Goal: Task Accomplishment & Management: Use online tool/utility

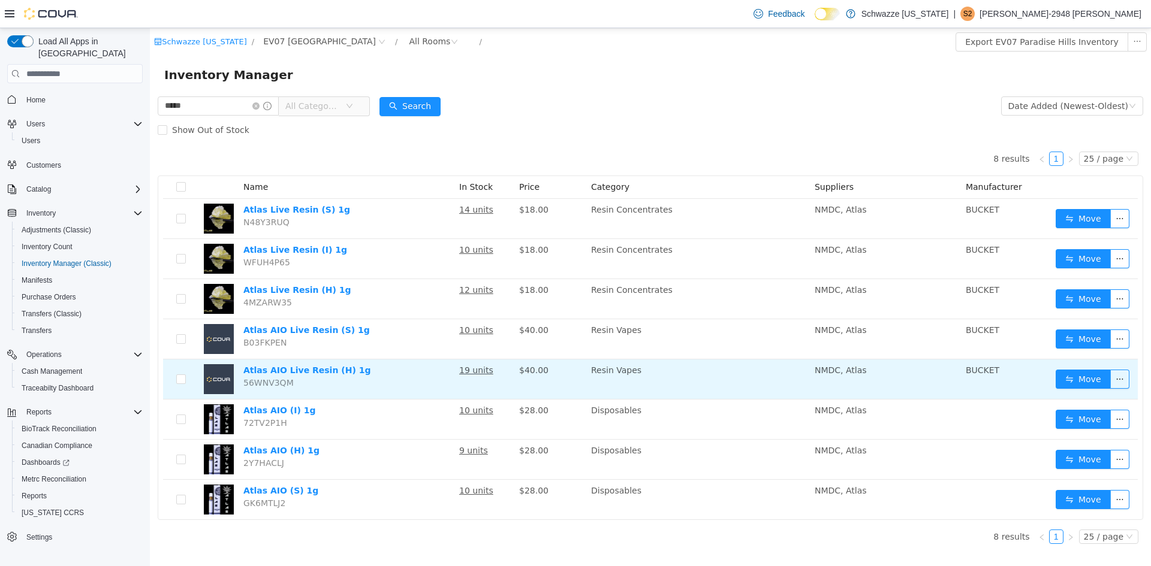
drag, startPoint x: 150, startPoint y: 28, endPoint x: 509, endPoint y: 367, distance: 493.9
click at [509, 367] on tbody "Atlas Live Resin (S) 1g N48Y3RUQ 14 units $18.00 Resin Concentrates NMDC, Atlas…" at bounding box center [650, 359] width 975 height 321
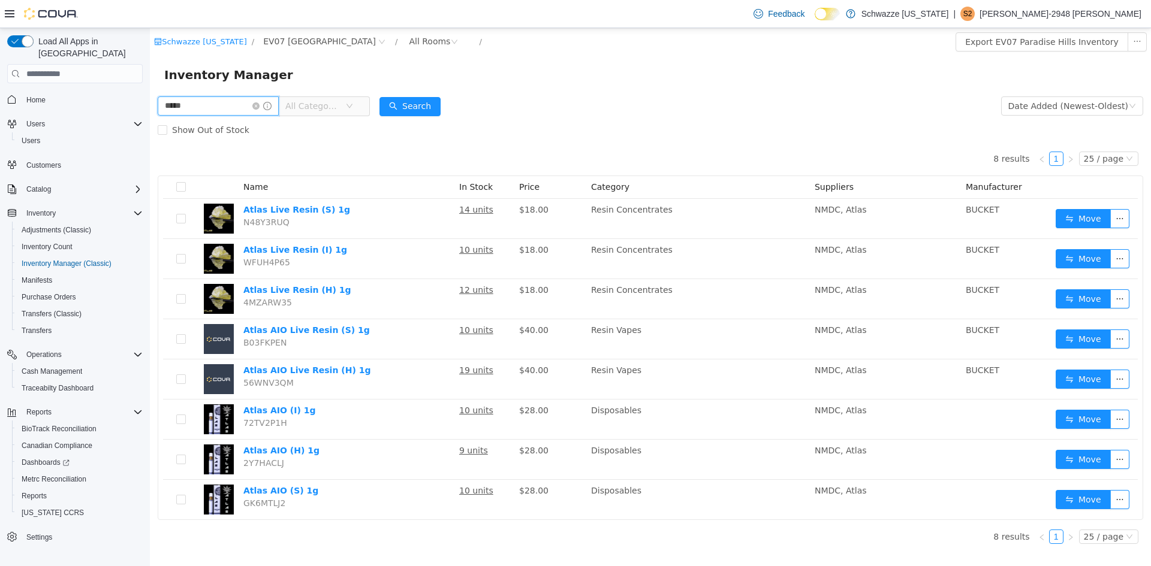
click at [197, 110] on input "*****" at bounding box center [218, 105] width 121 height 19
type input "******"
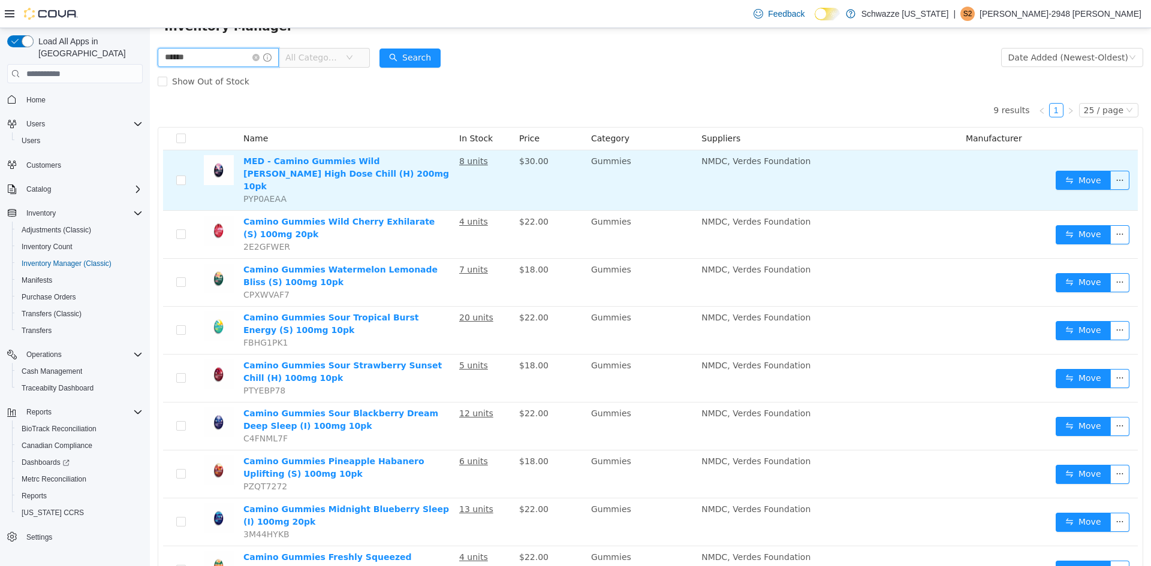
scroll to position [60, 0]
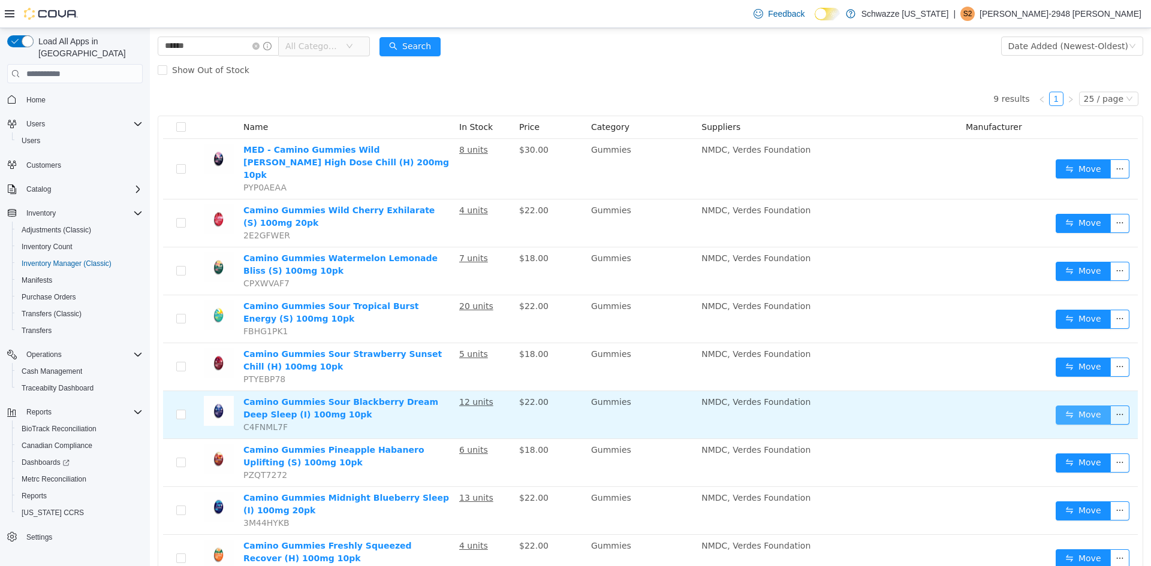
click at [1060, 406] on button "Move" at bounding box center [1082, 415] width 55 height 19
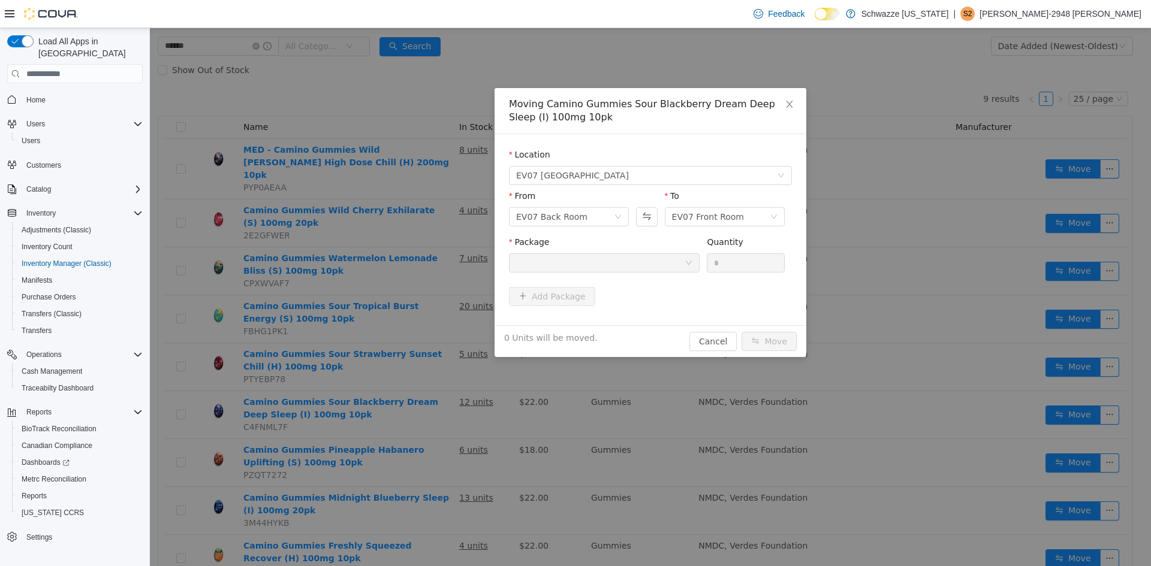
click at [567, 261] on div at bounding box center [600, 263] width 168 height 18
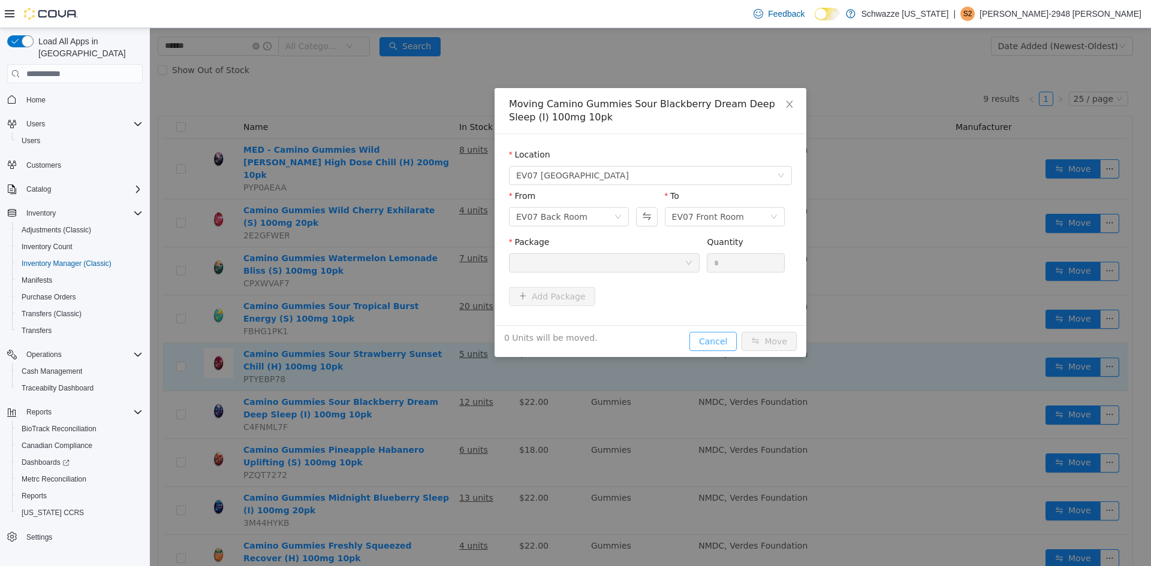
click at [713, 343] on button "Cancel" at bounding box center [712, 341] width 47 height 19
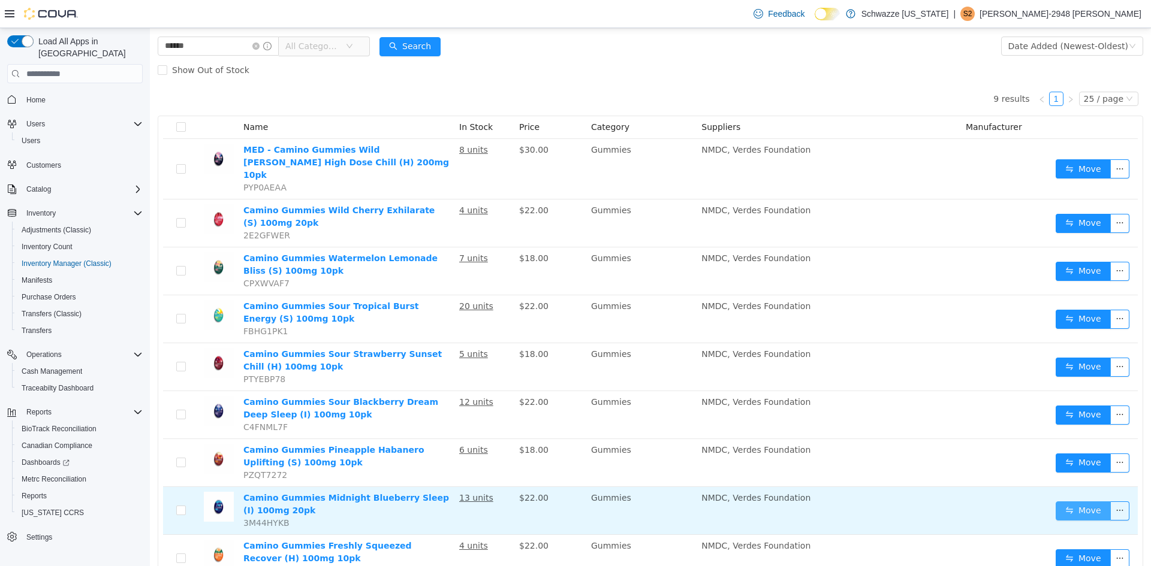
click at [1081, 502] on button "Move" at bounding box center [1082, 511] width 55 height 19
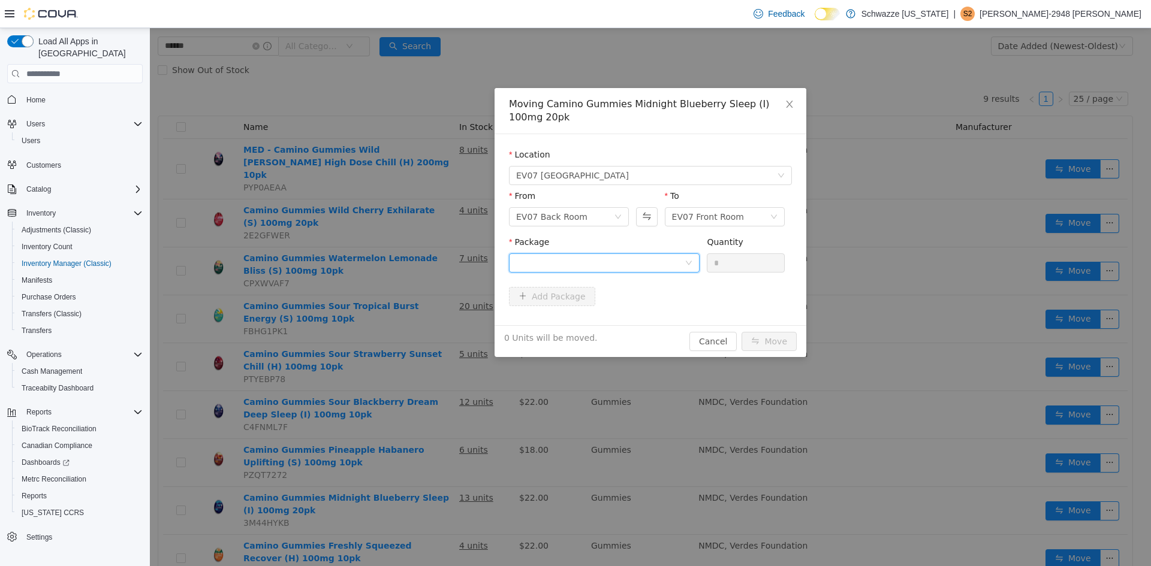
click at [594, 258] on div at bounding box center [600, 263] width 168 height 18
click at [600, 315] on li "6103420914551007 Quantity : 10 Units" at bounding box center [604, 313] width 191 height 32
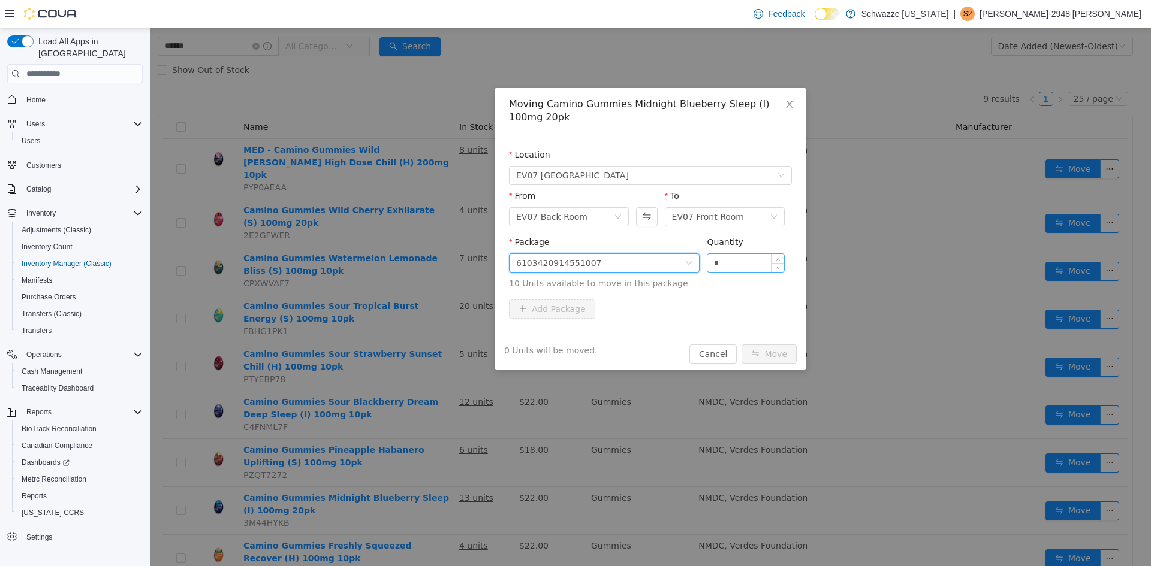
click at [726, 261] on input "*" at bounding box center [745, 263] width 77 height 18
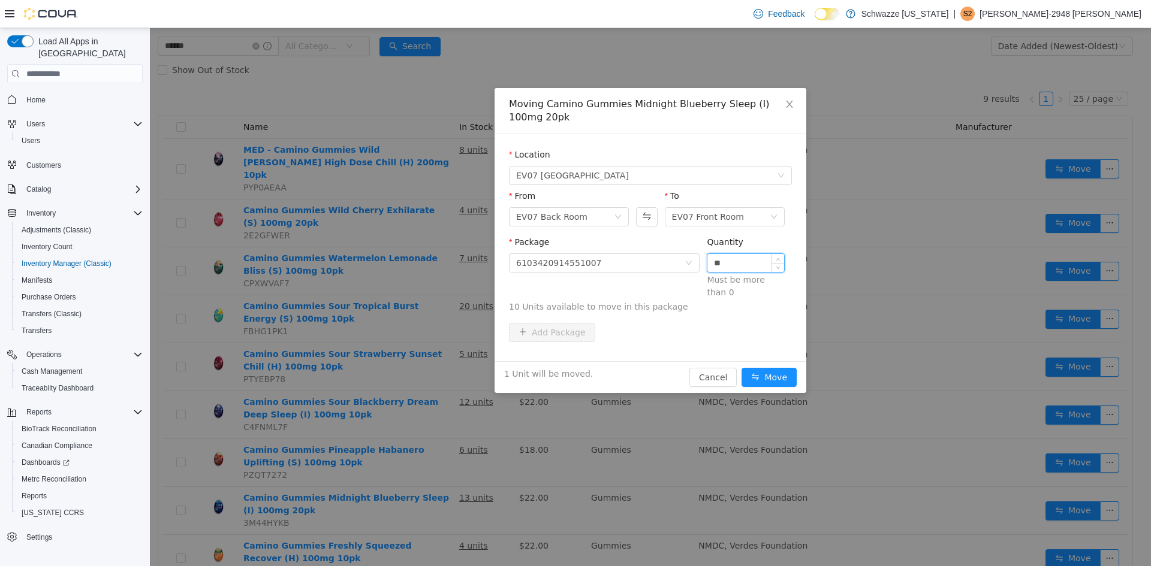
type input "**"
click at [741, 368] on button "Move" at bounding box center [768, 377] width 55 height 19
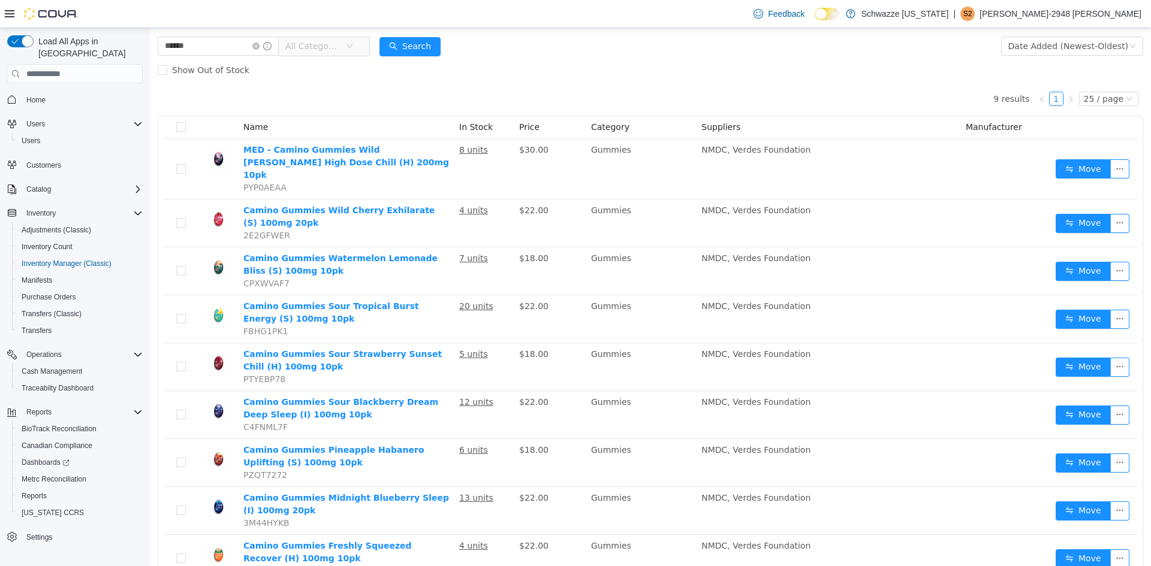
click at [726, 261] on td "NMDC, Verdes Foundation" at bounding box center [828, 272] width 264 height 48
click at [34, 491] on span "Reports" at bounding box center [34, 496] width 25 height 10
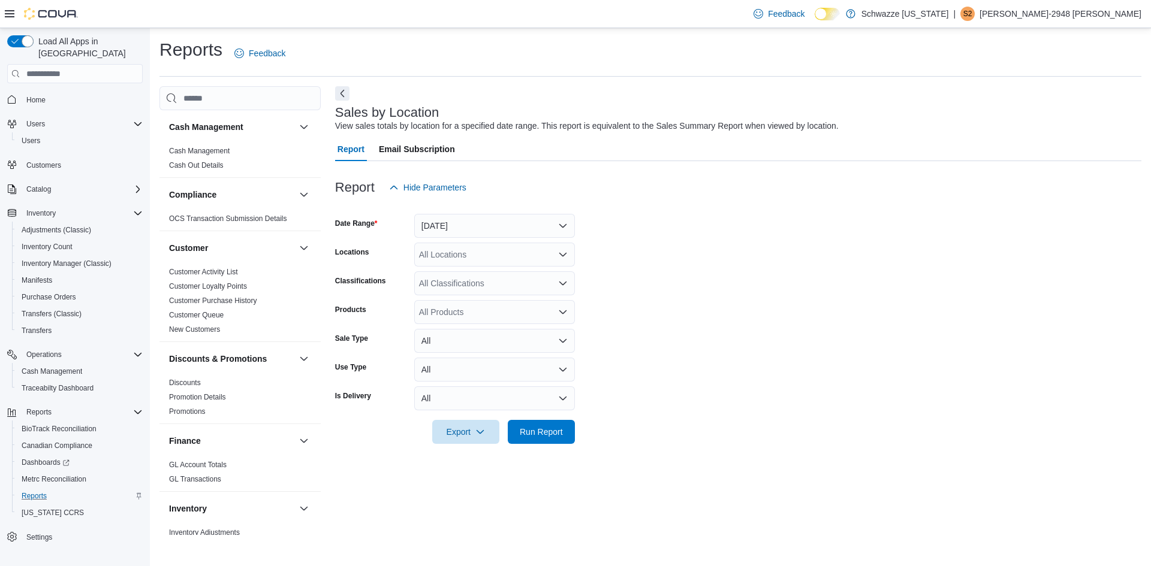
click at [456, 241] on form "Date Range [DATE] Locations All Locations Classifications All Classifications P…" at bounding box center [738, 322] width 806 height 245
click at [459, 230] on button "[DATE]" at bounding box center [494, 226] width 161 height 24
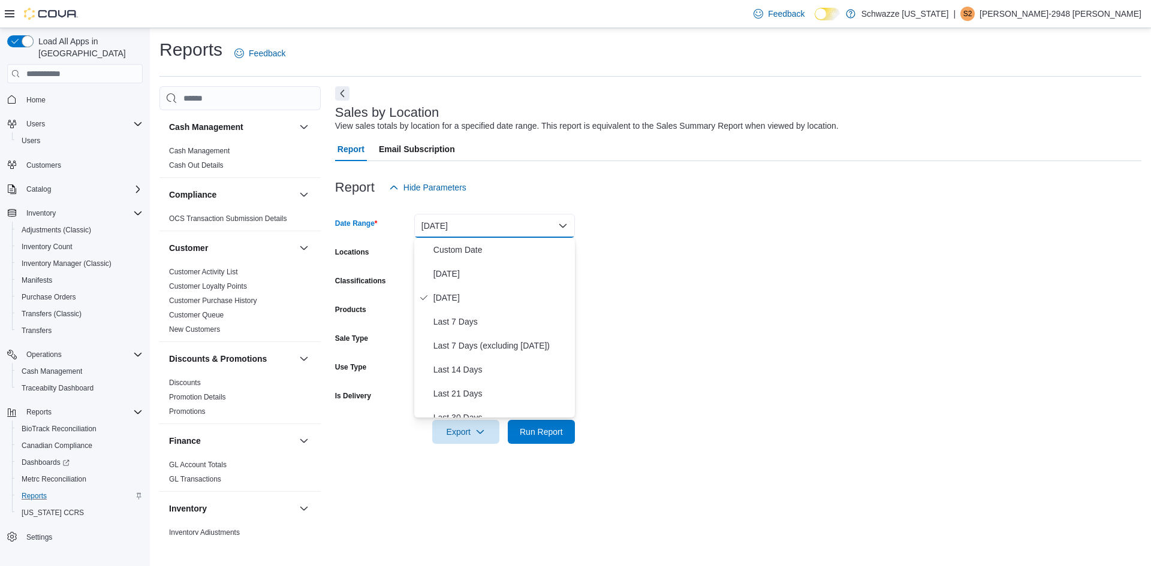
click at [623, 236] on form "Date Range [DATE] Locations All Locations Classifications All Classifications P…" at bounding box center [738, 322] width 806 height 245
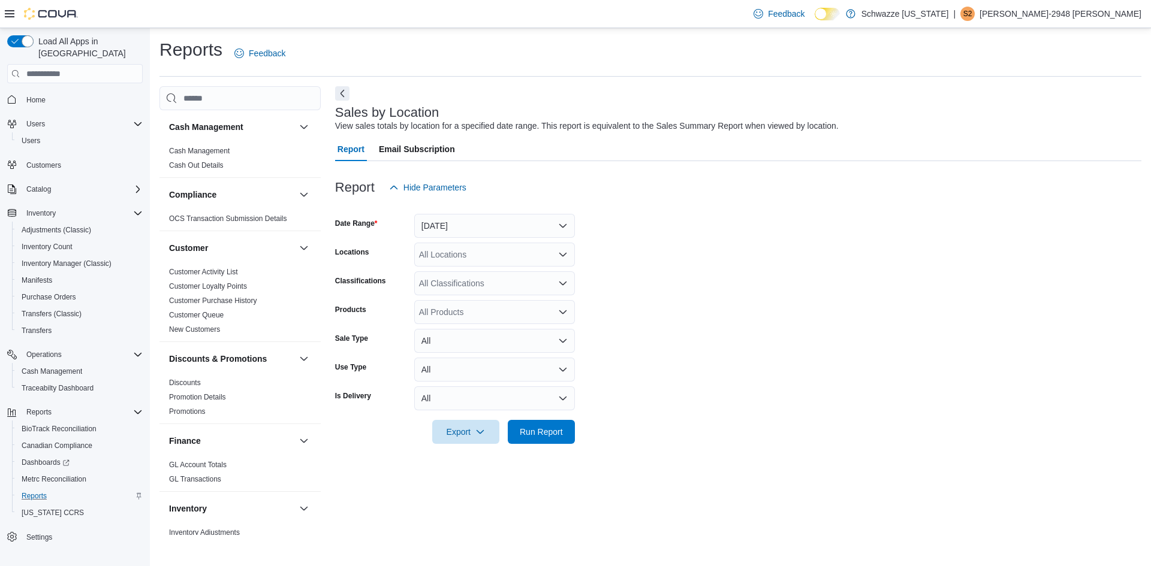
click at [491, 255] on div "All Locations" at bounding box center [494, 255] width 161 height 24
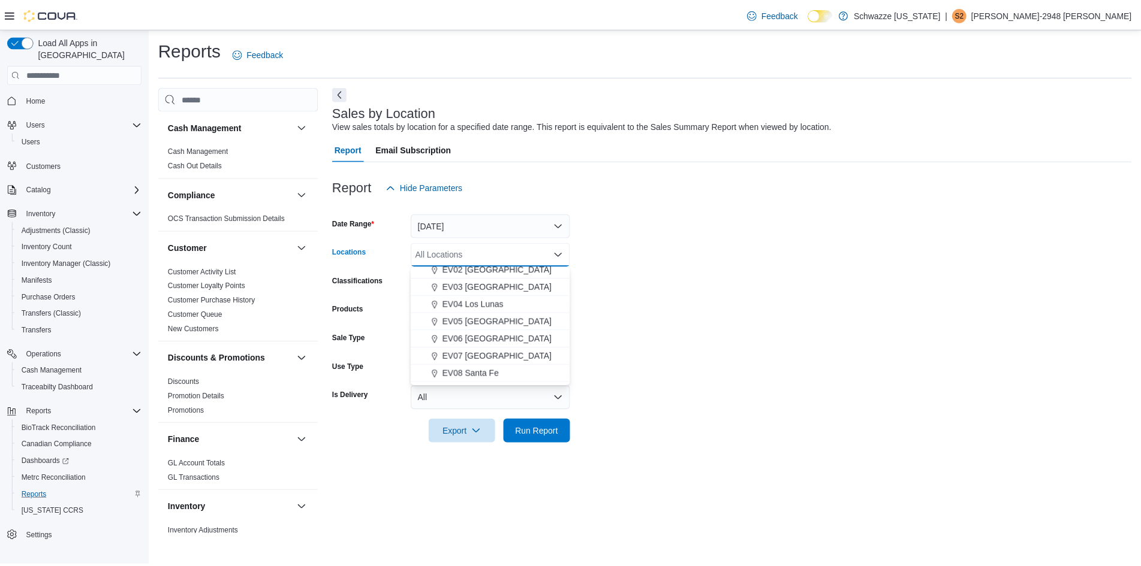
scroll to position [60, 0]
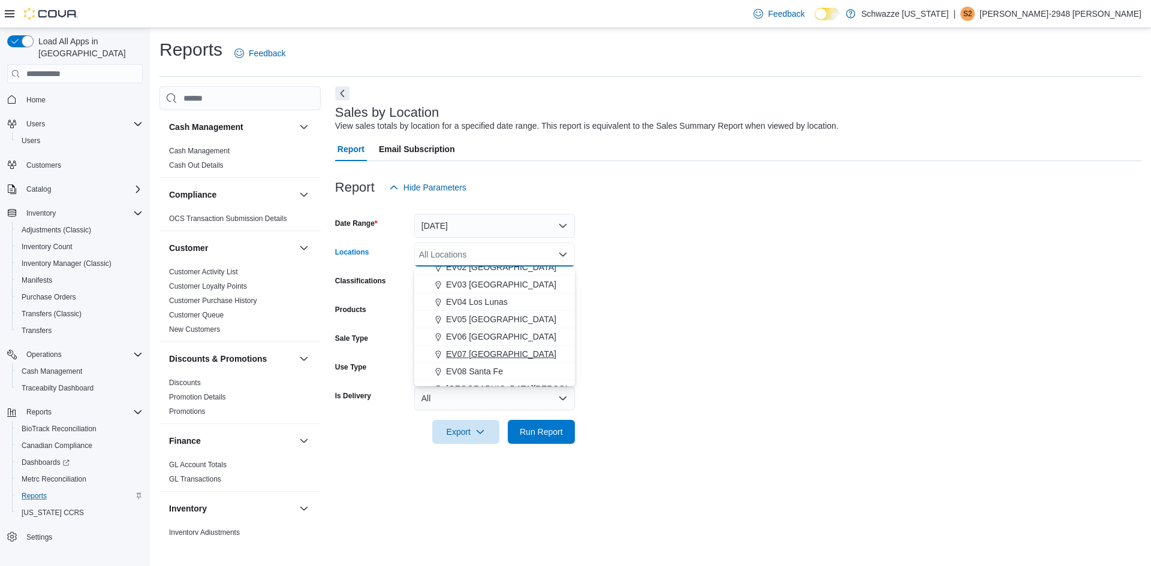
click at [495, 352] on span "EV07 [GEOGRAPHIC_DATA]" at bounding box center [501, 354] width 110 height 12
click at [553, 436] on span "Run Report" at bounding box center [541, 432] width 43 height 12
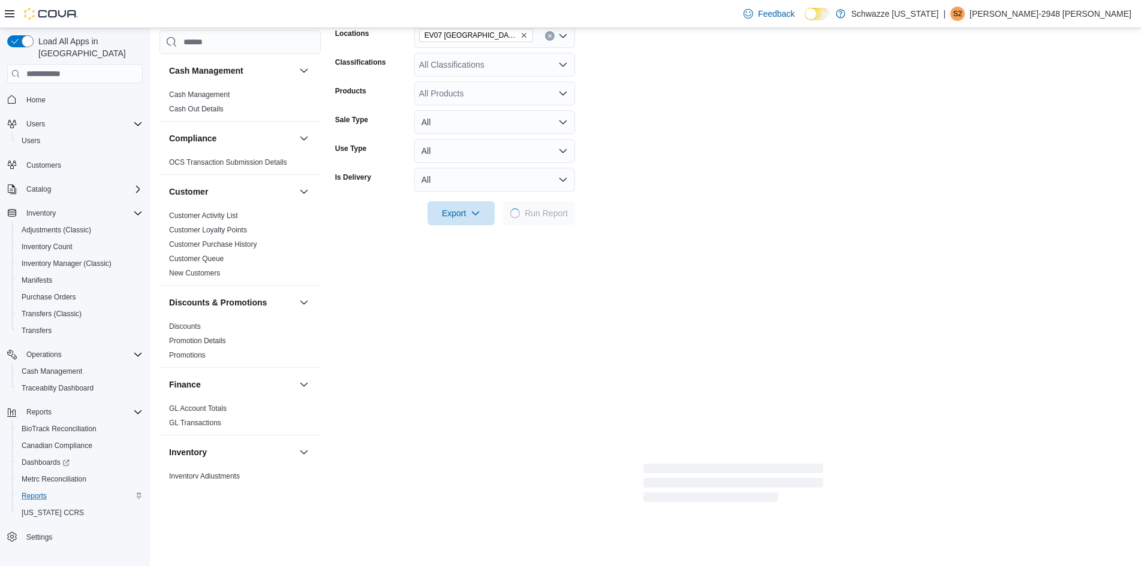
scroll to position [240, 0]
